Goal: Task Accomplishment & Management: Use online tool/utility

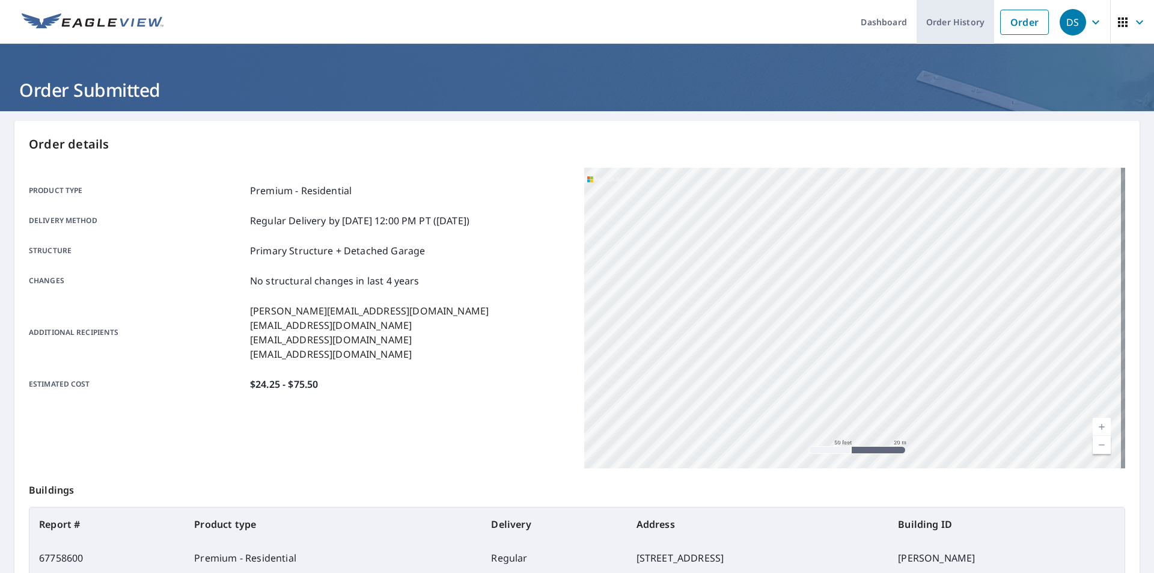
click at [924, 20] on link "Order History" at bounding box center [956, 22] width 78 height 44
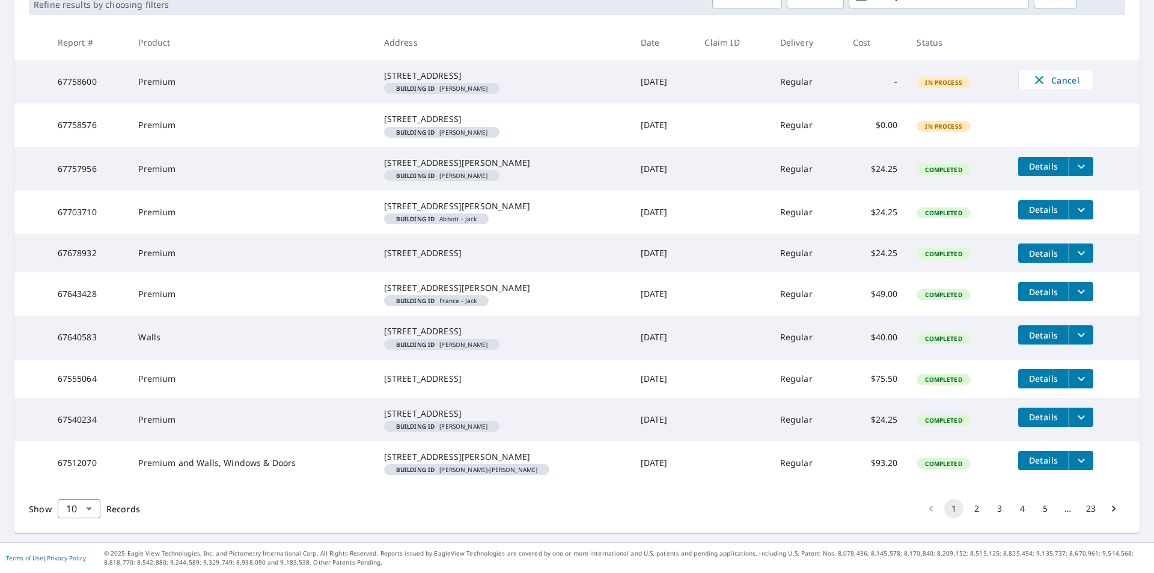
scroll to position [312, 0]
click at [967, 511] on button "2" at bounding box center [976, 508] width 19 height 19
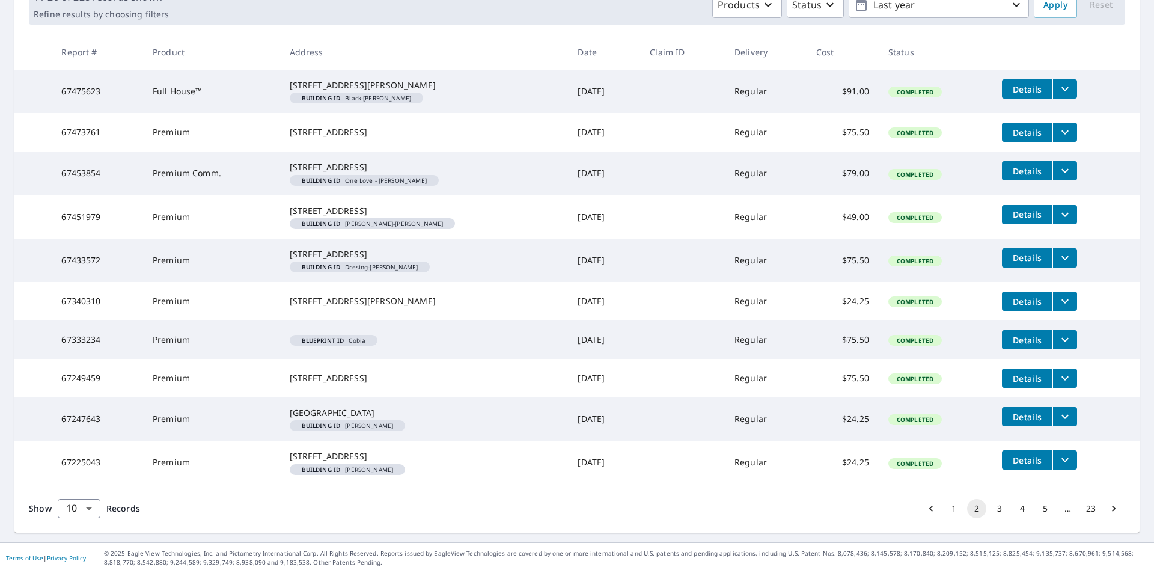
scroll to position [283, 0]
click at [990, 510] on button "3" at bounding box center [999, 508] width 19 height 19
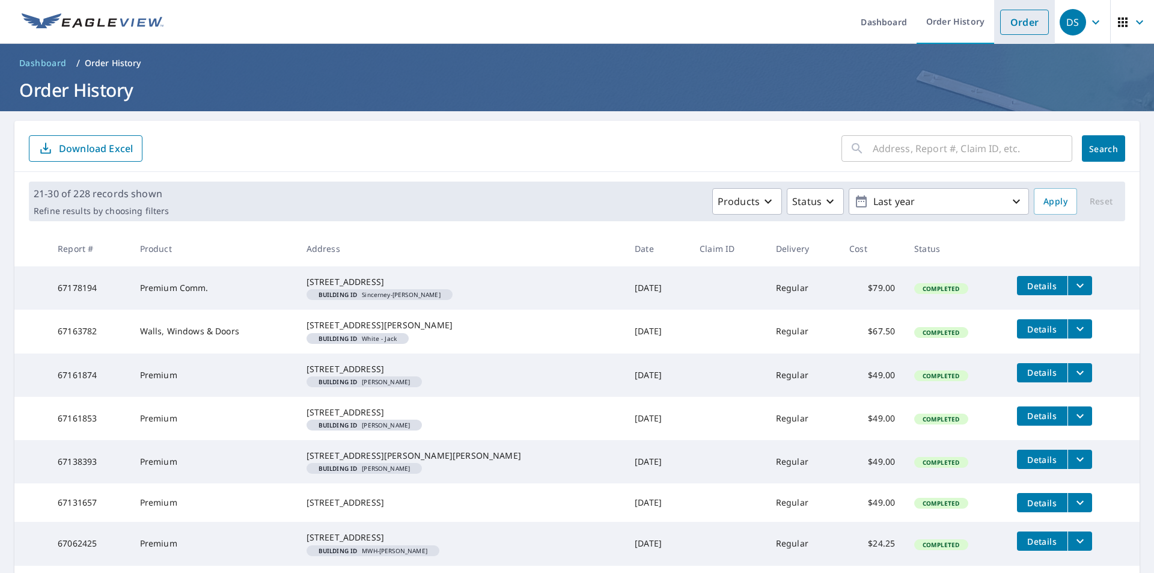
click at [1020, 22] on link "Order" at bounding box center [1024, 22] width 49 height 25
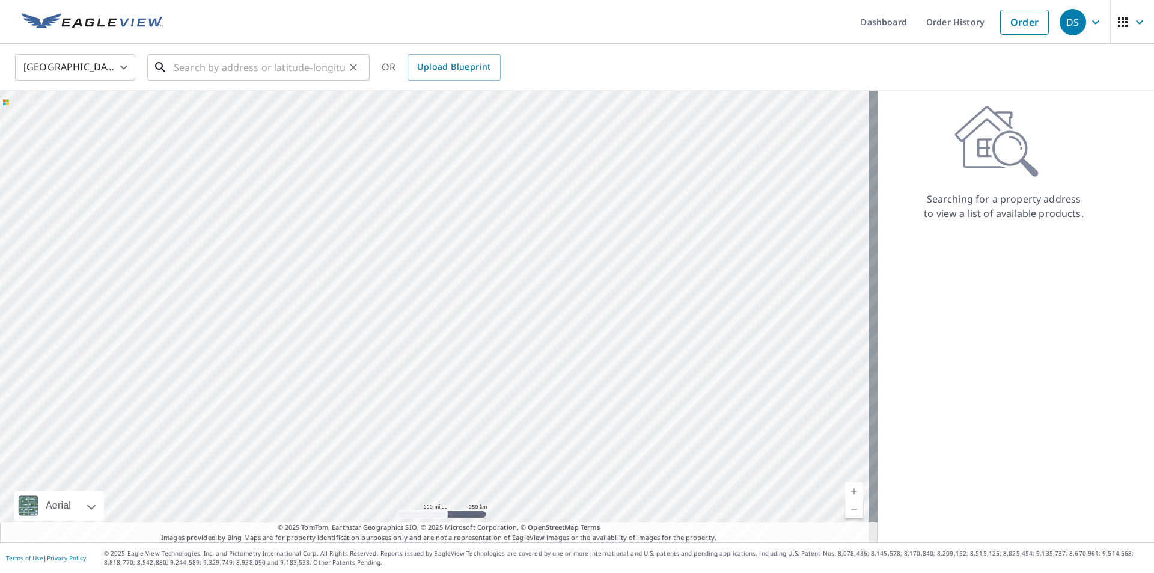
click at [182, 76] on input "text" at bounding box center [259, 68] width 171 height 34
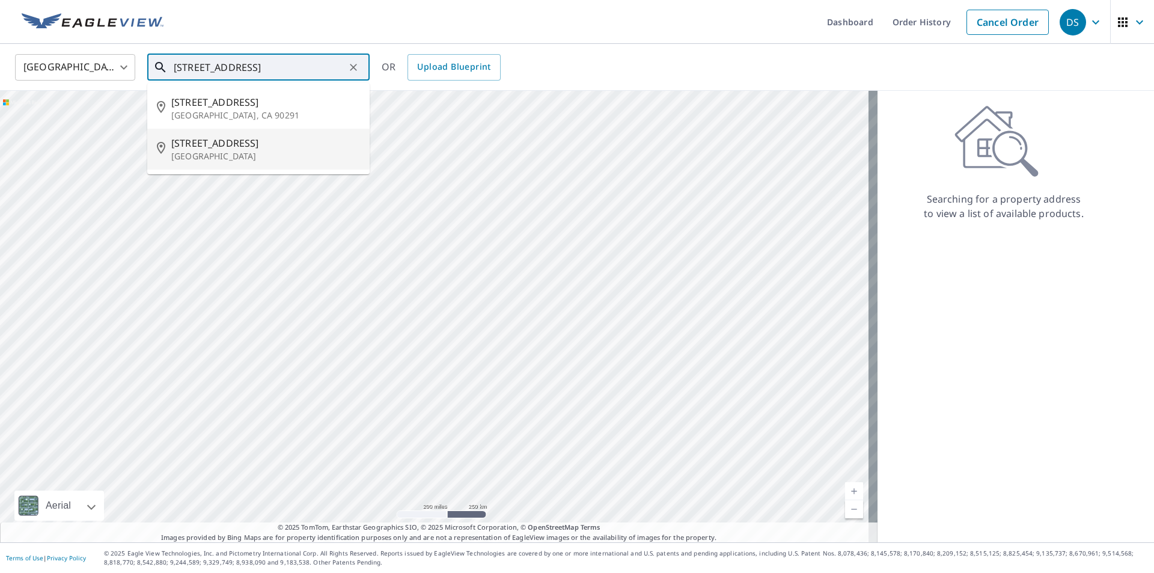
click at [215, 152] on p "[GEOGRAPHIC_DATA]" at bounding box center [265, 156] width 189 height 12
type input "[STREET_ADDRESS]"
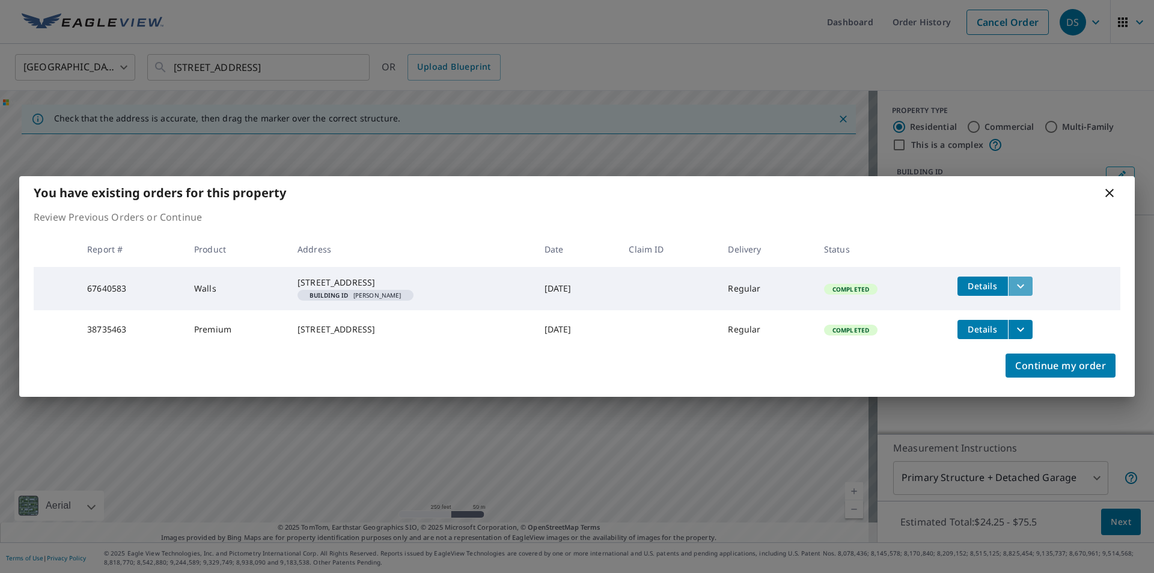
click at [1028, 280] on icon "filesDropdownBtn-67640583" at bounding box center [1021, 286] width 14 height 14
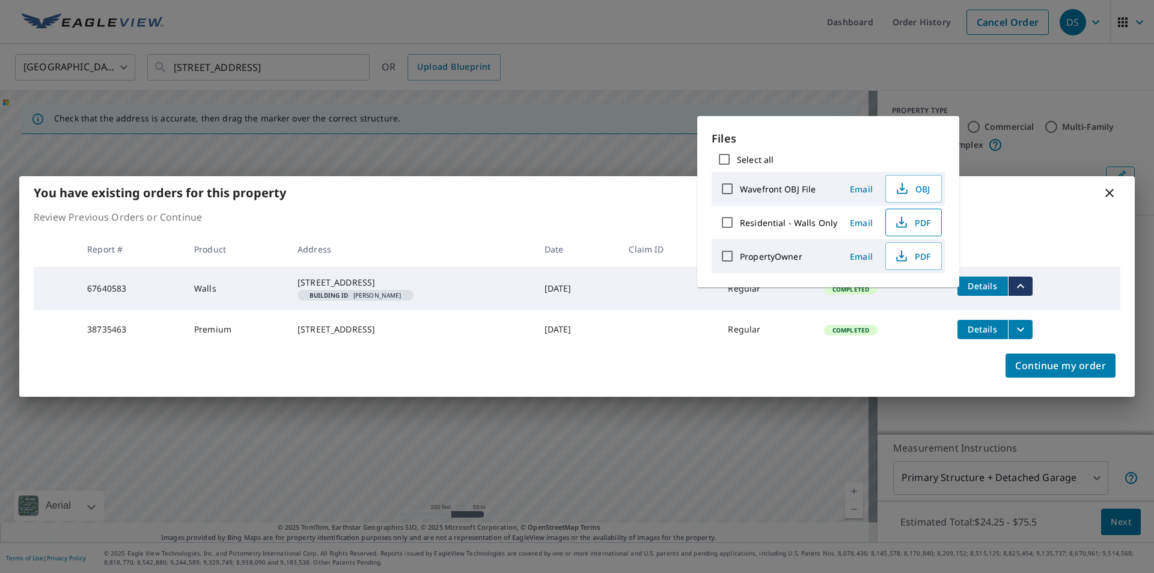
click at [912, 220] on span "PDF" at bounding box center [912, 222] width 38 height 14
click at [1103, 148] on div "You have existing orders for this property Review Previous Orders or Continue R…" at bounding box center [577, 286] width 1154 height 573
